Goal: Task Accomplishment & Management: Use online tool/utility

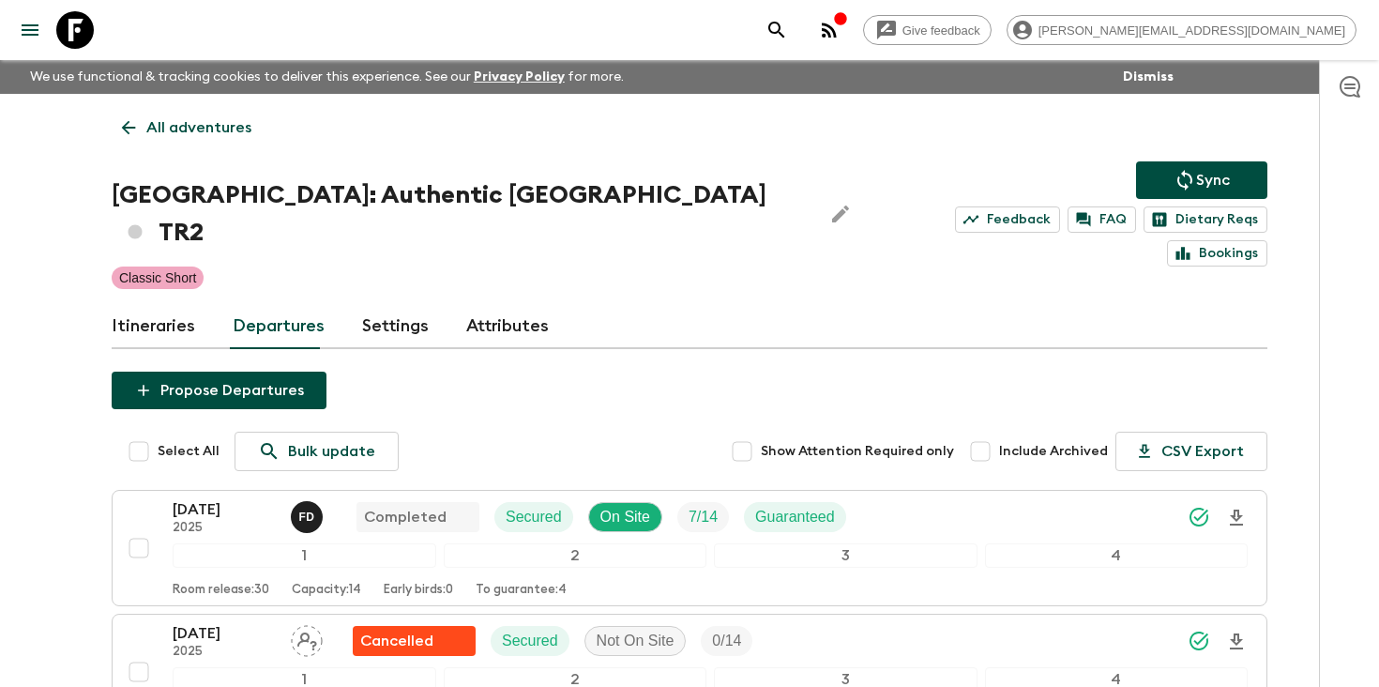
scroll to position [2591, 0]
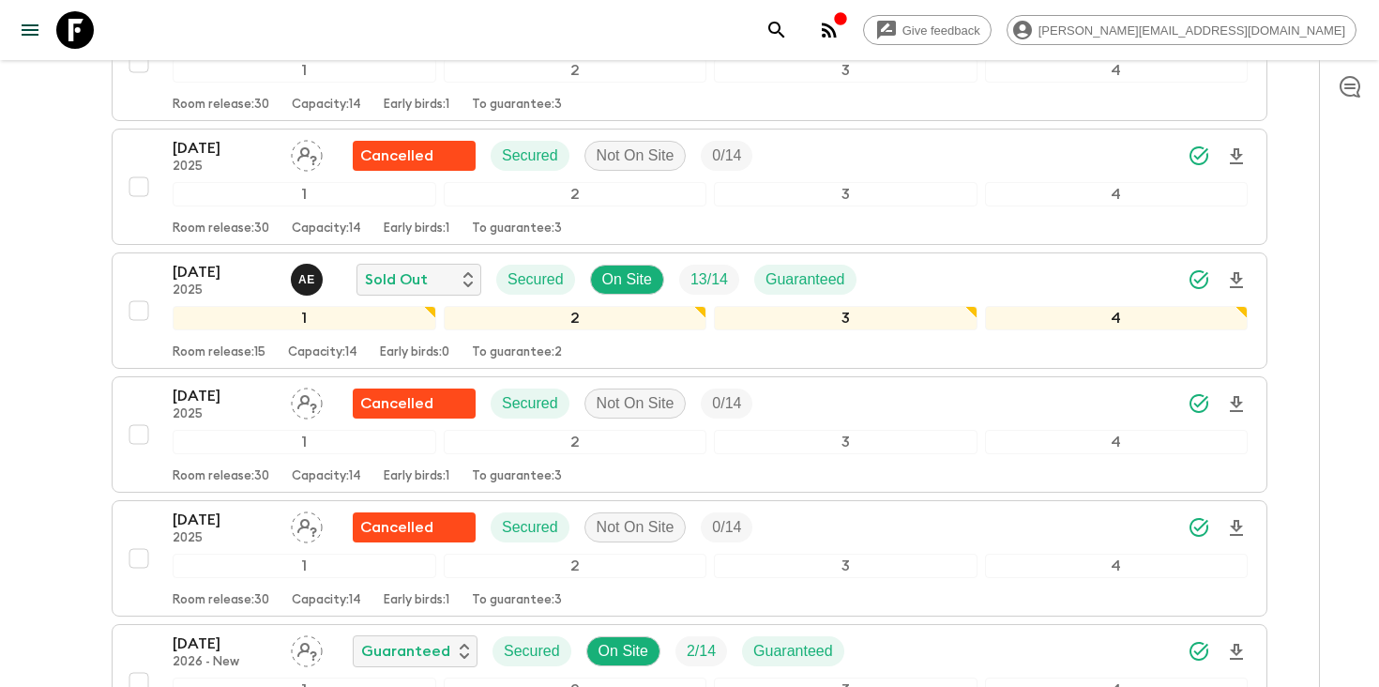
click at [796, 41] on button "search adventures" at bounding box center [777, 30] width 38 height 38
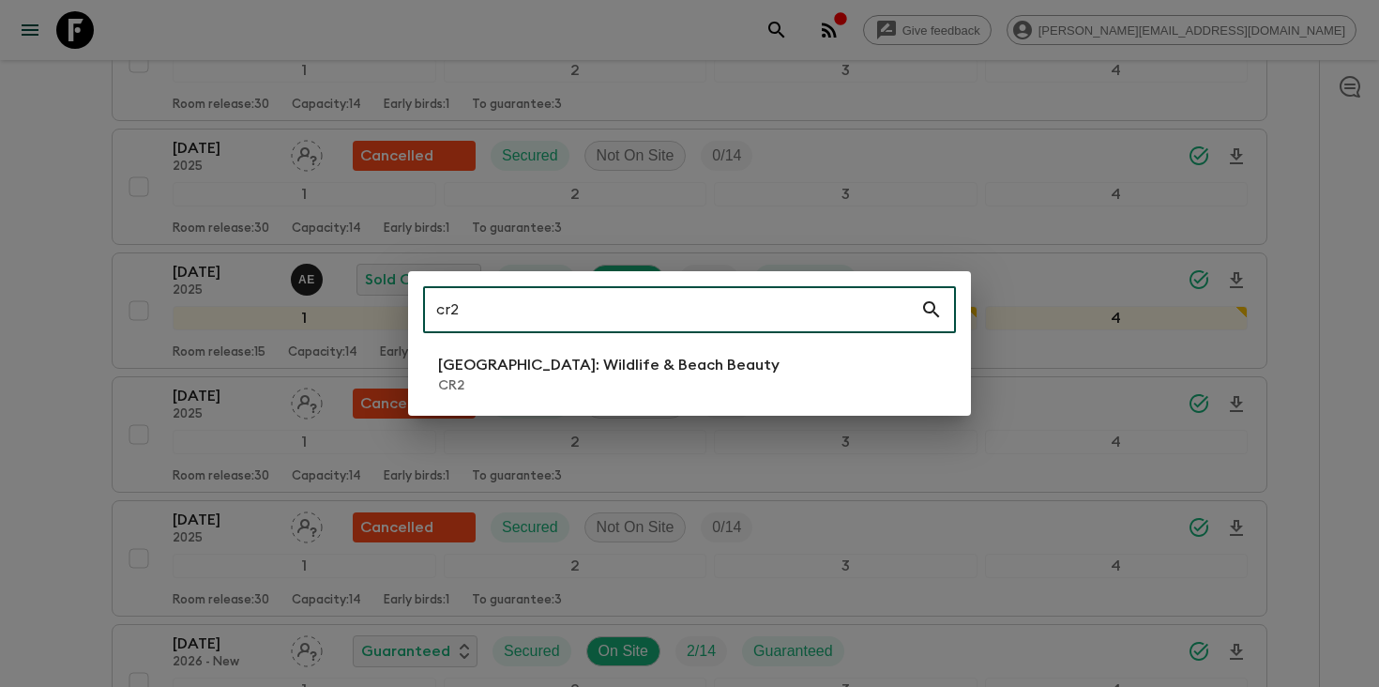
type input "cr2"
click at [660, 370] on p "[GEOGRAPHIC_DATA]: Wildlife & Beach Beauty" at bounding box center [609, 365] width 342 height 23
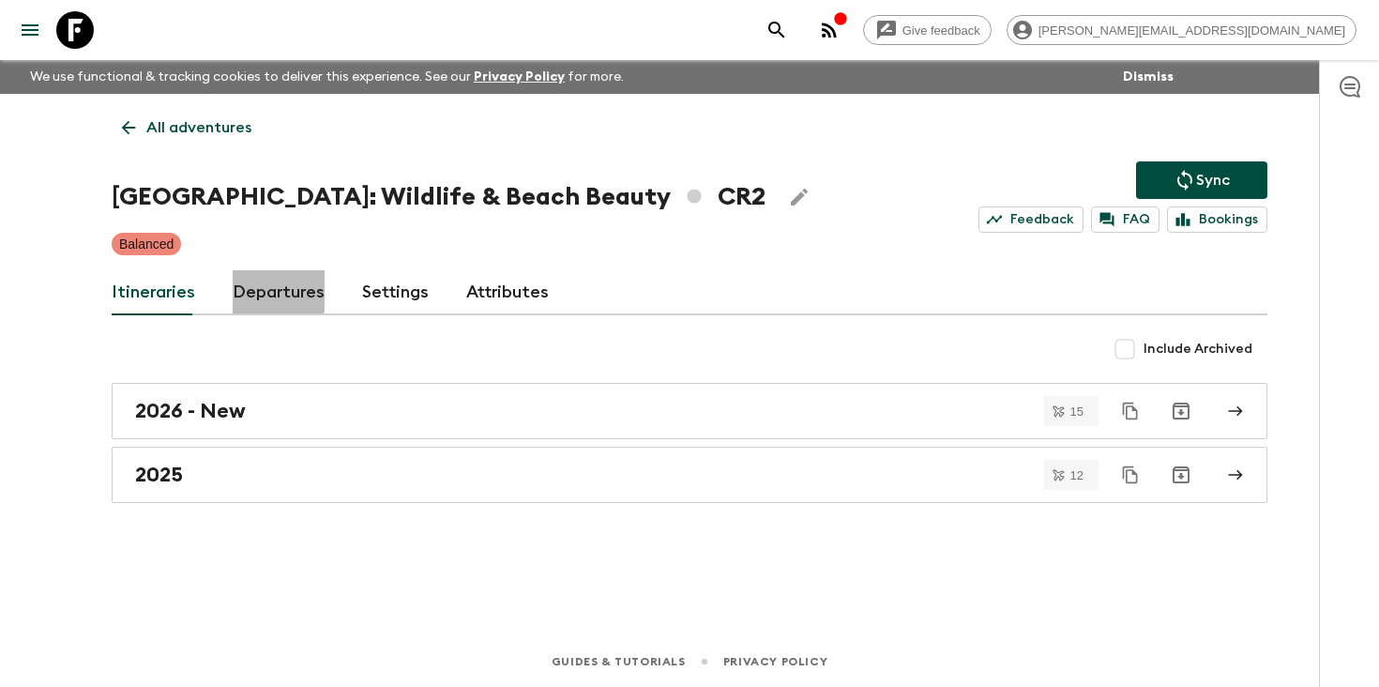
click at [256, 288] on link "Departures" at bounding box center [279, 292] width 92 height 45
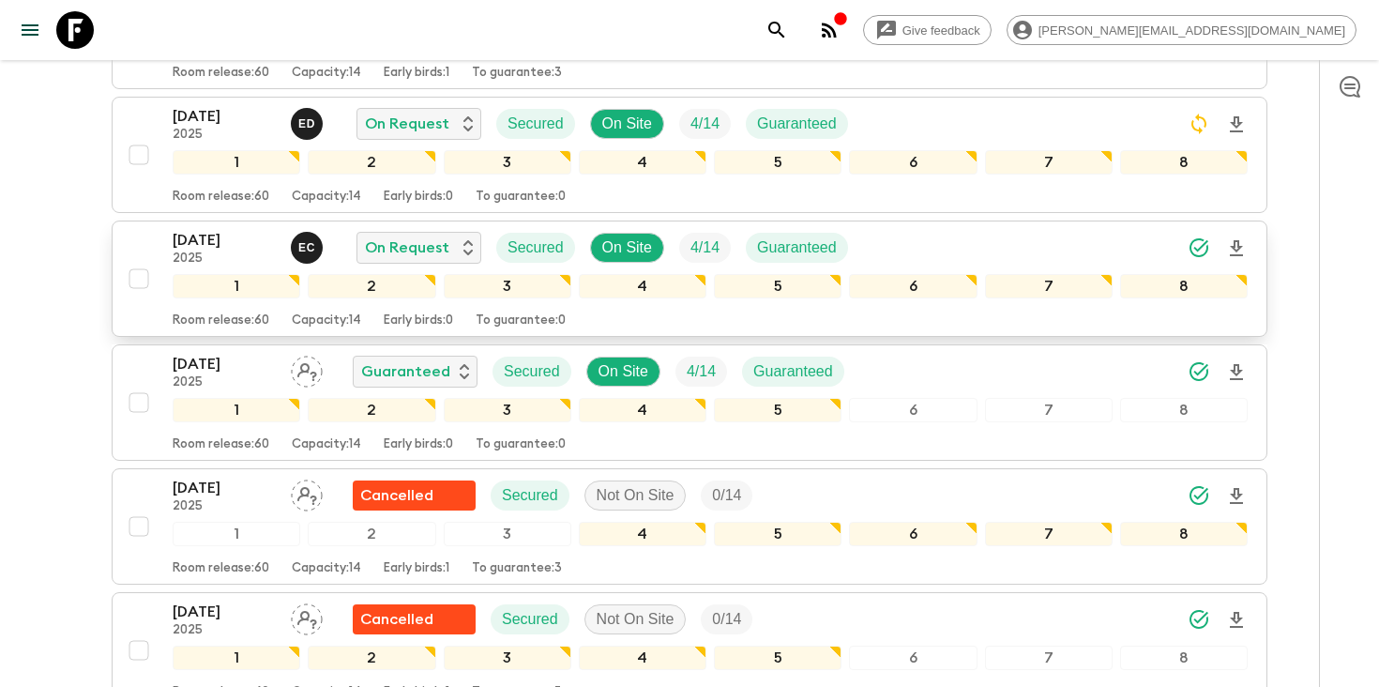
scroll to position [861, 0]
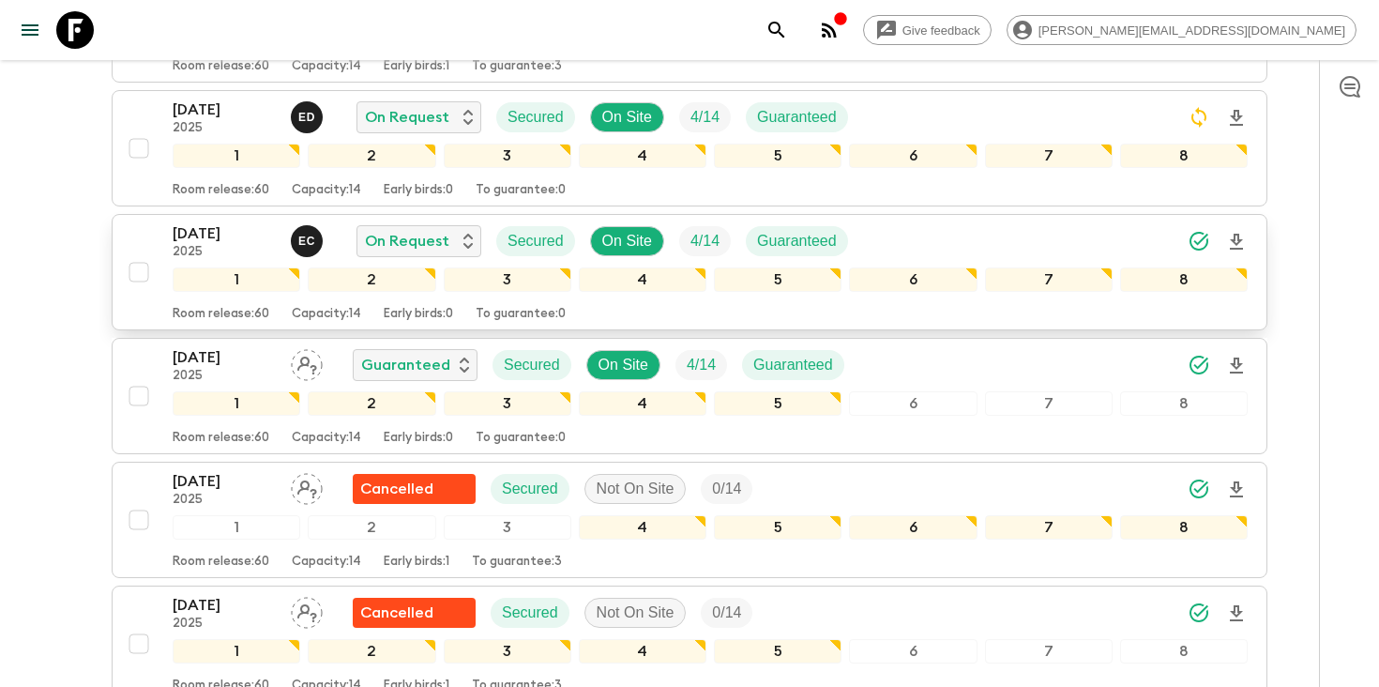
click at [1232, 235] on icon "Download Onboarding" at bounding box center [1237, 242] width 23 height 23
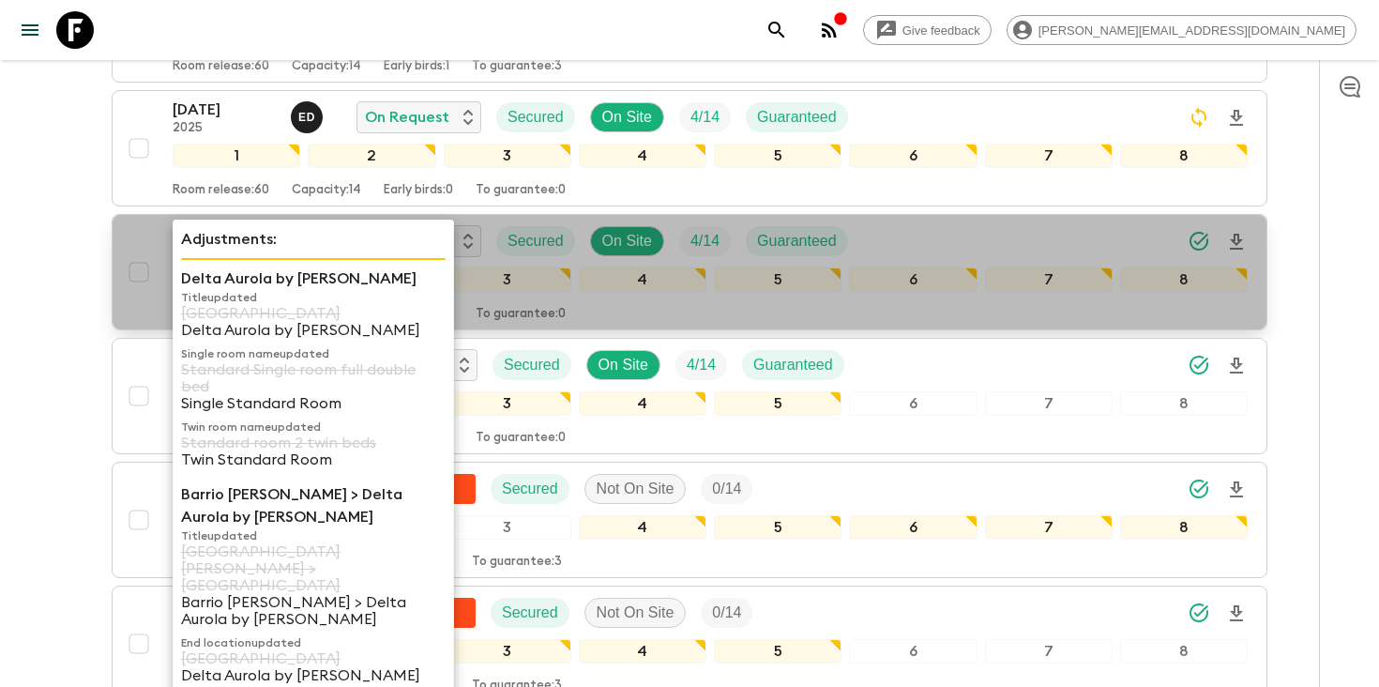
click at [185, 237] on p "Adjustments:" at bounding box center [313, 239] width 265 height 23
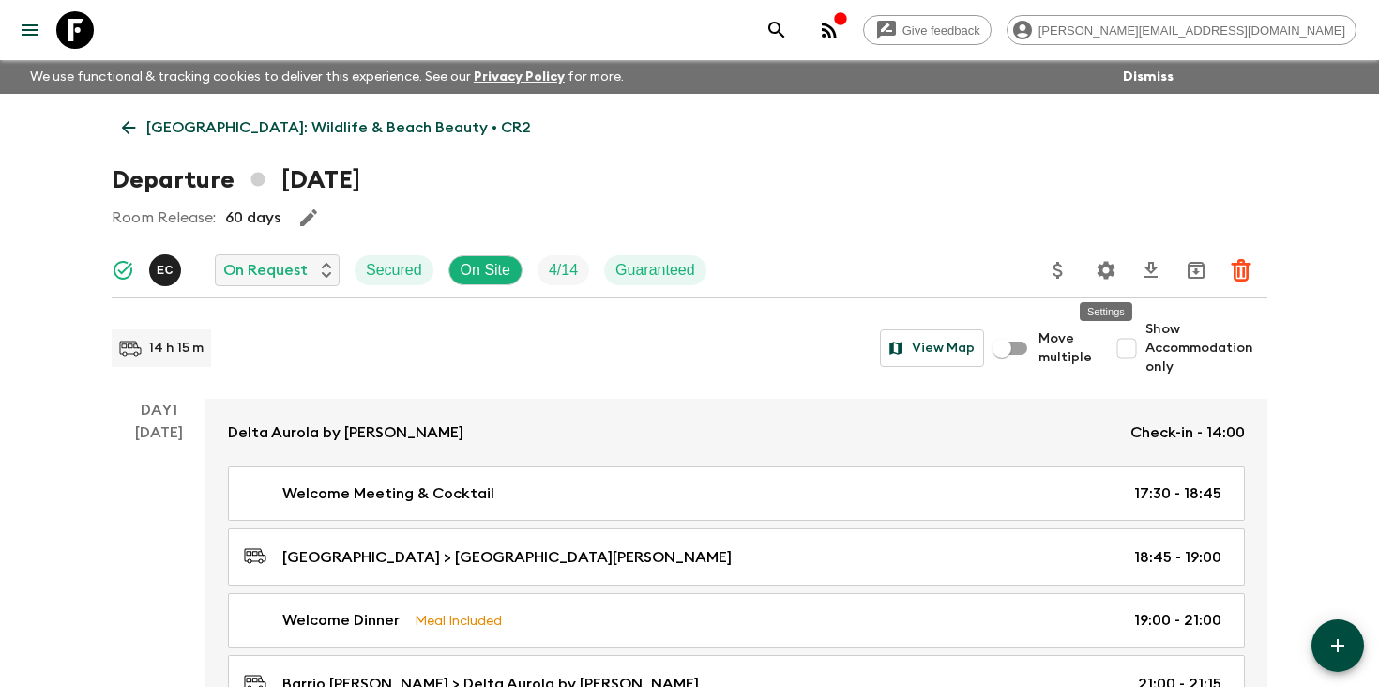
click at [1112, 269] on icon "Settings" at bounding box center [1107, 270] width 18 height 18
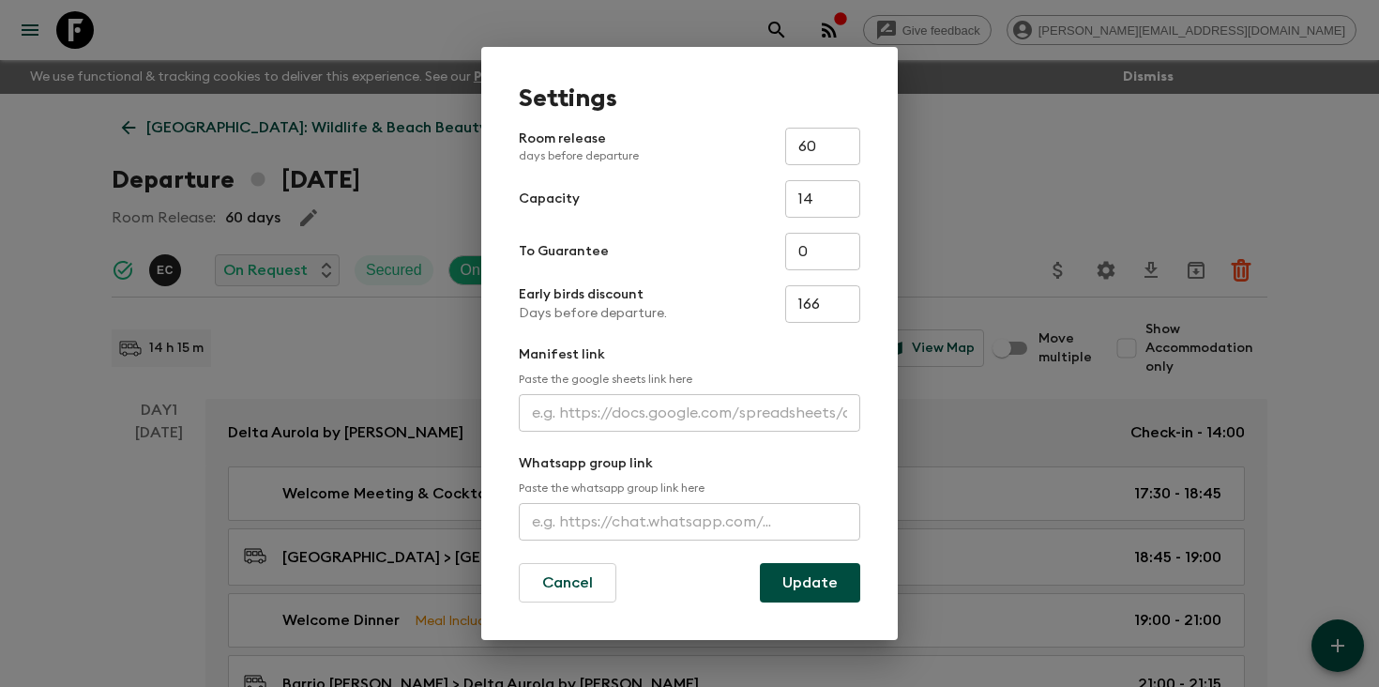
click at [646, 422] on input "text" at bounding box center [690, 413] width 342 height 38
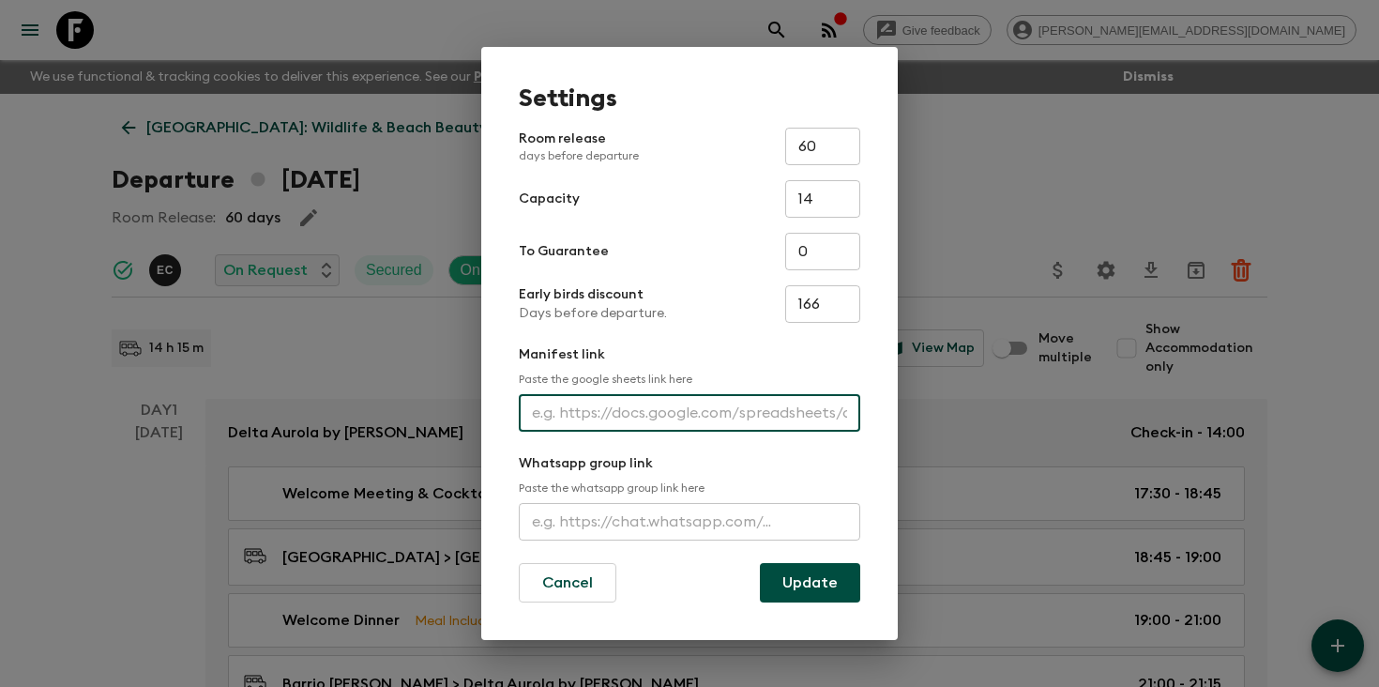
paste input "[URL][DOMAIN_NAME]"
type input "[URL][DOMAIN_NAME]"
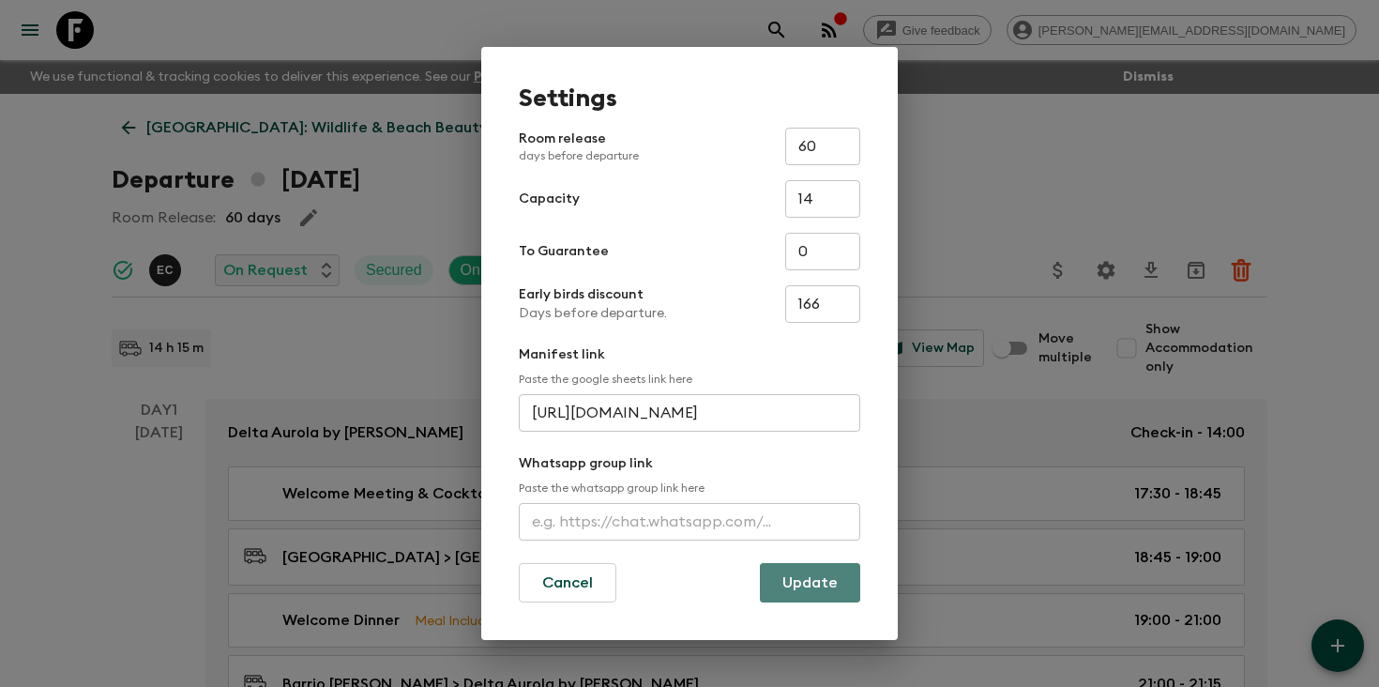
click at [823, 589] on button "Update" at bounding box center [810, 582] width 100 height 39
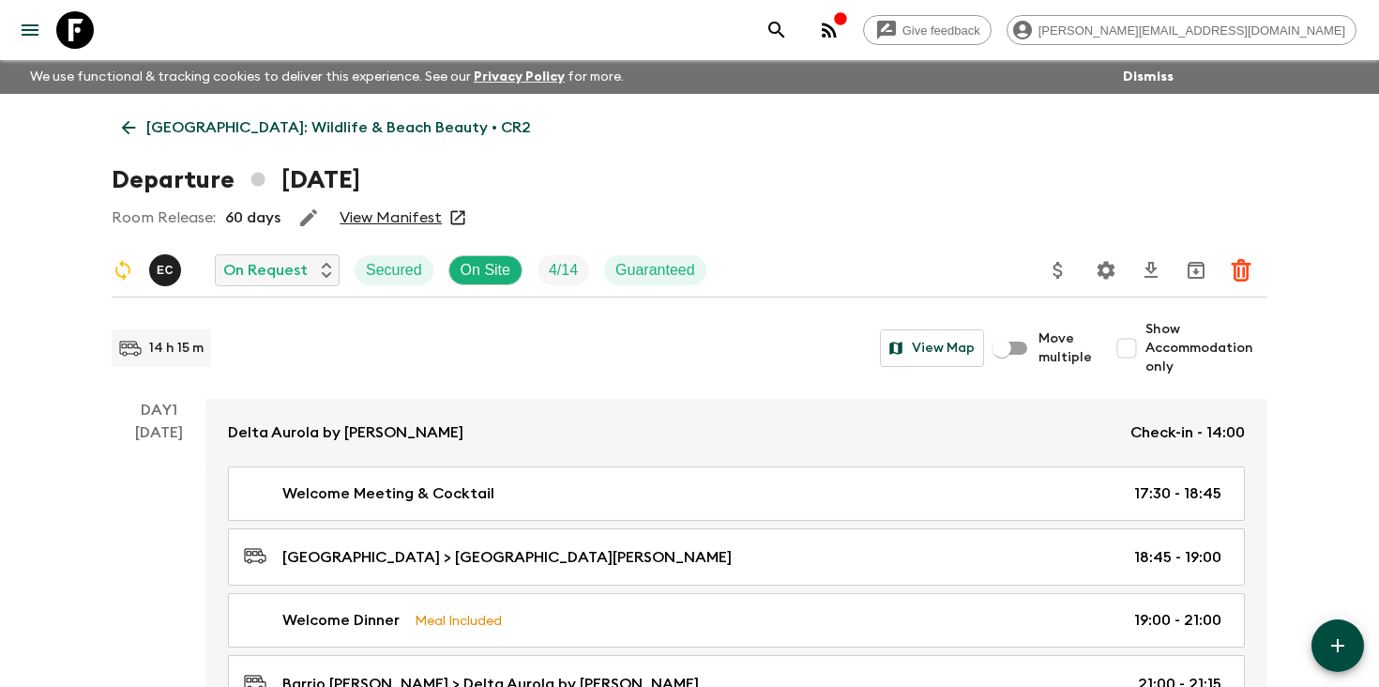
click at [312, 114] on link "[GEOGRAPHIC_DATA]: Wildlife & Beach Beauty • CR2" at bounding box center [327, 128] width 430 height 38
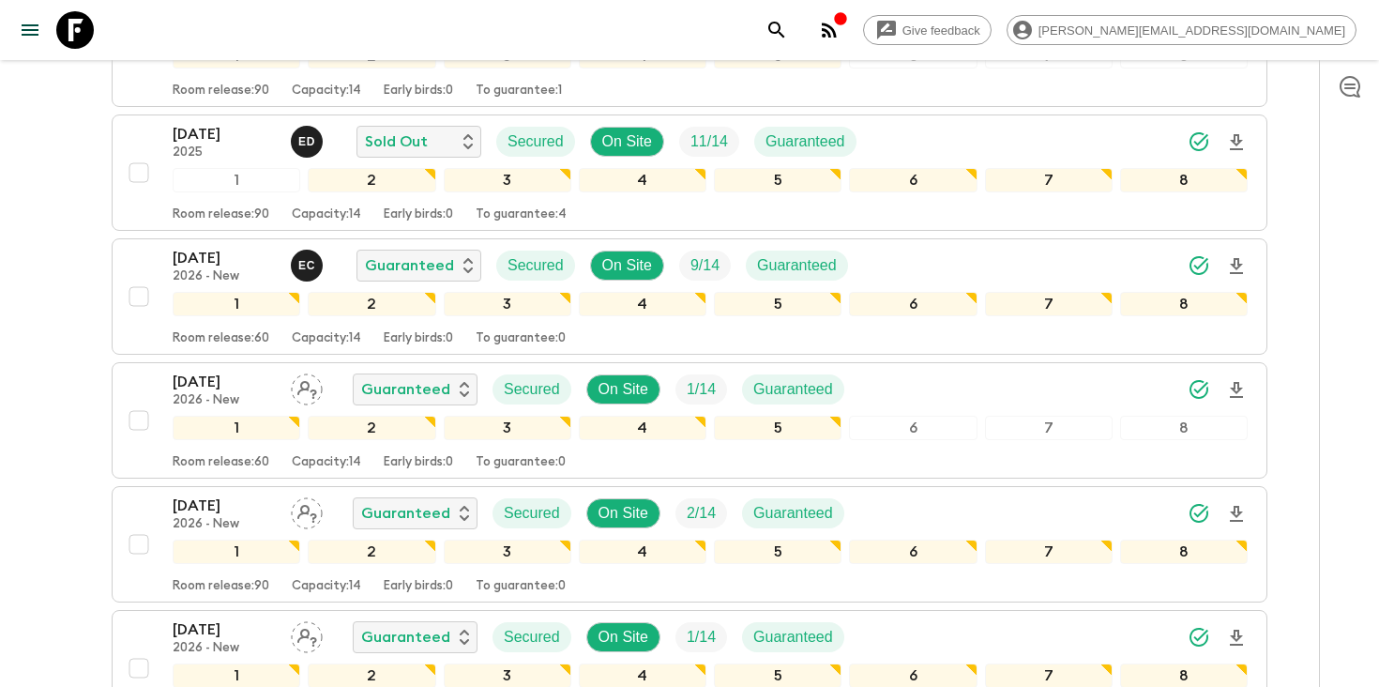
scroll to position [1551, 0]
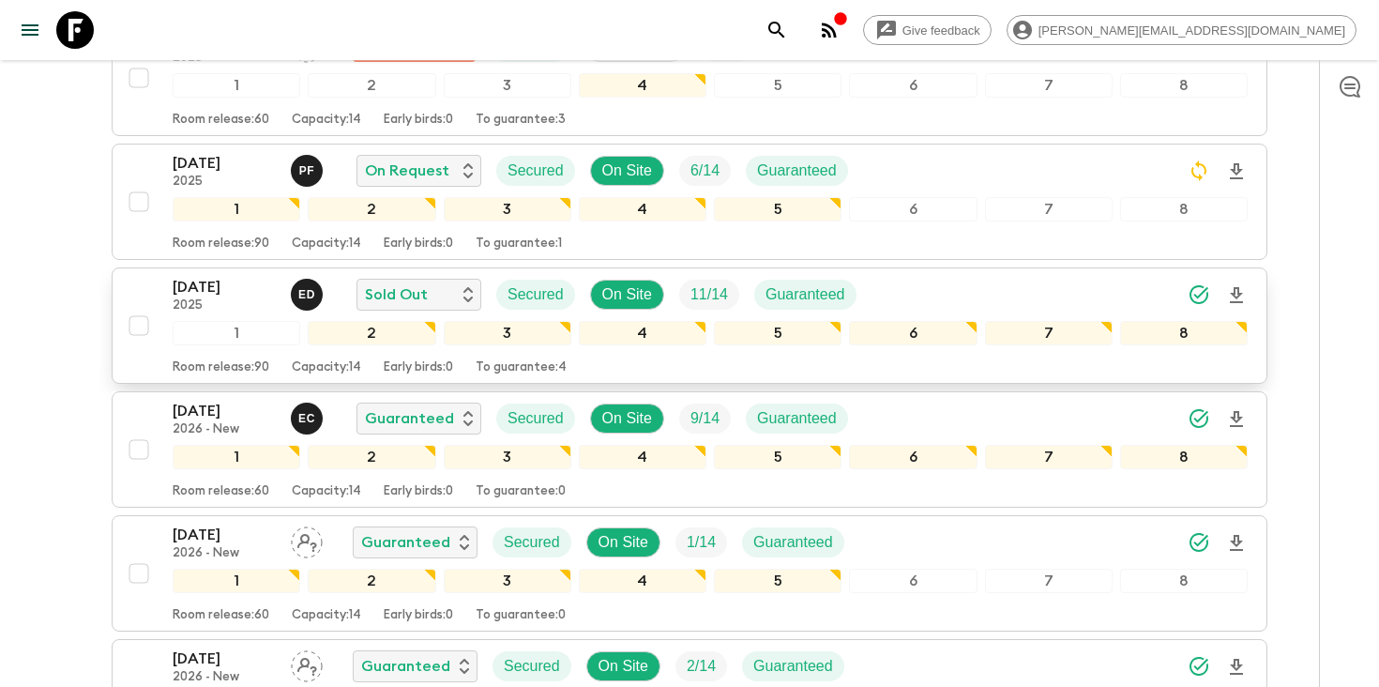
click at [1240, 293] on icon "Download Onboarding" at bounding box center [1236, 295] width 13 height 16
